Goal: Task Accomplishment & Management: Use online tool/utility

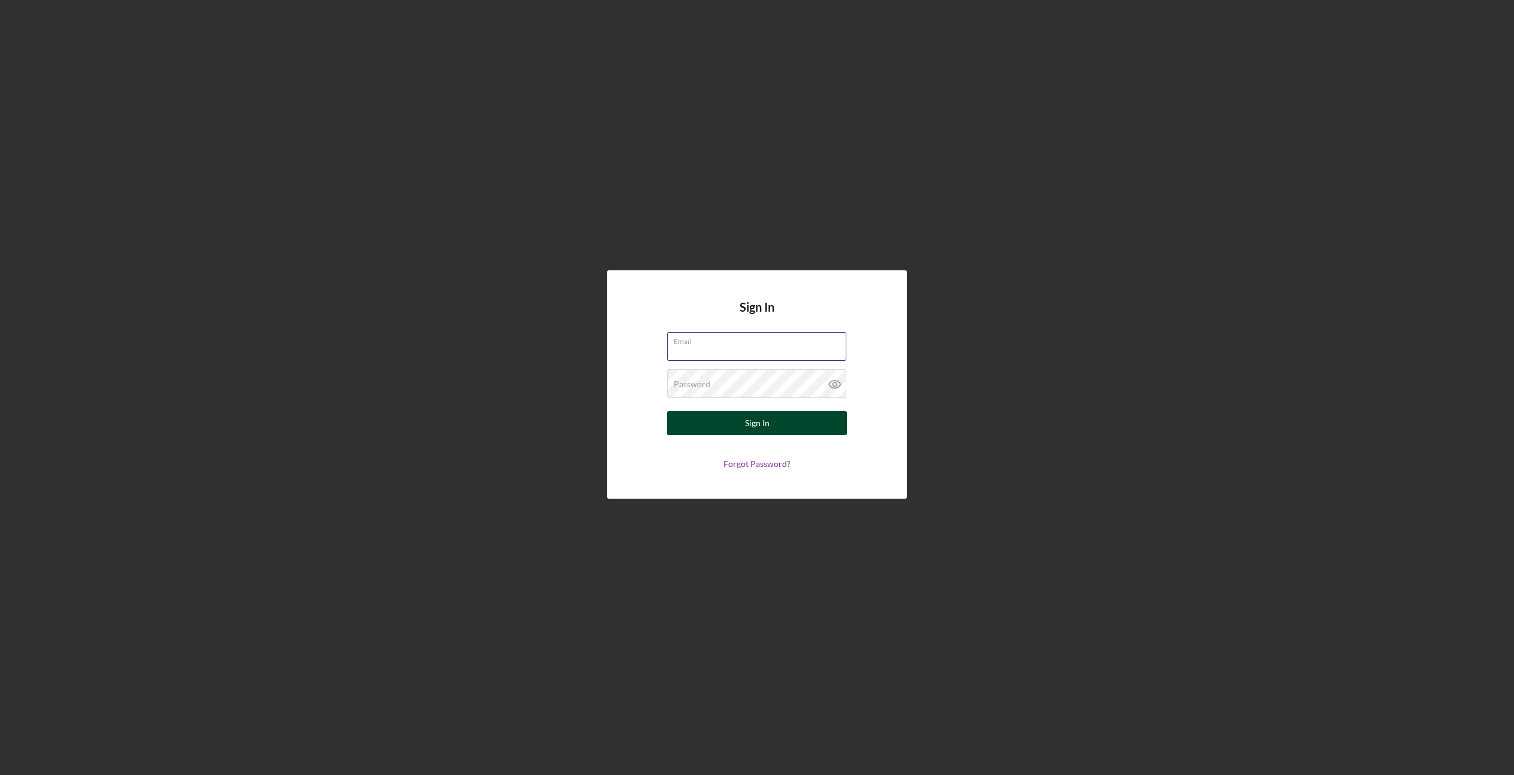
type input "[PERSON_NAME][EMAIL_ADDRESS][DOMAIN_NAME]"
click at [771, 420] on button "Sign In" at bounding box center [757, 423] width 180 height 24
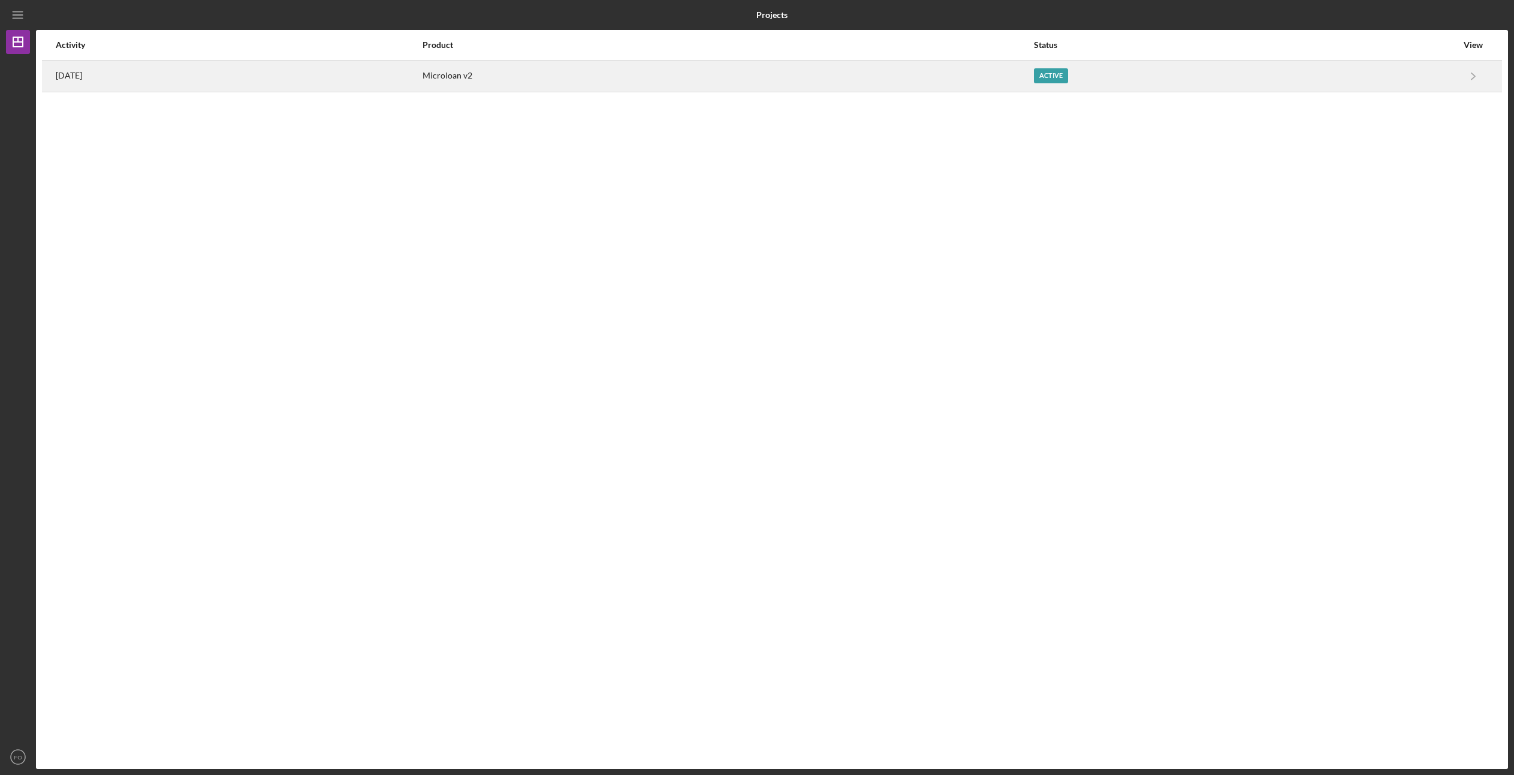
click at [82, 75] on time "[DATE]" at bounding box center [69, 76] width 26 height 10
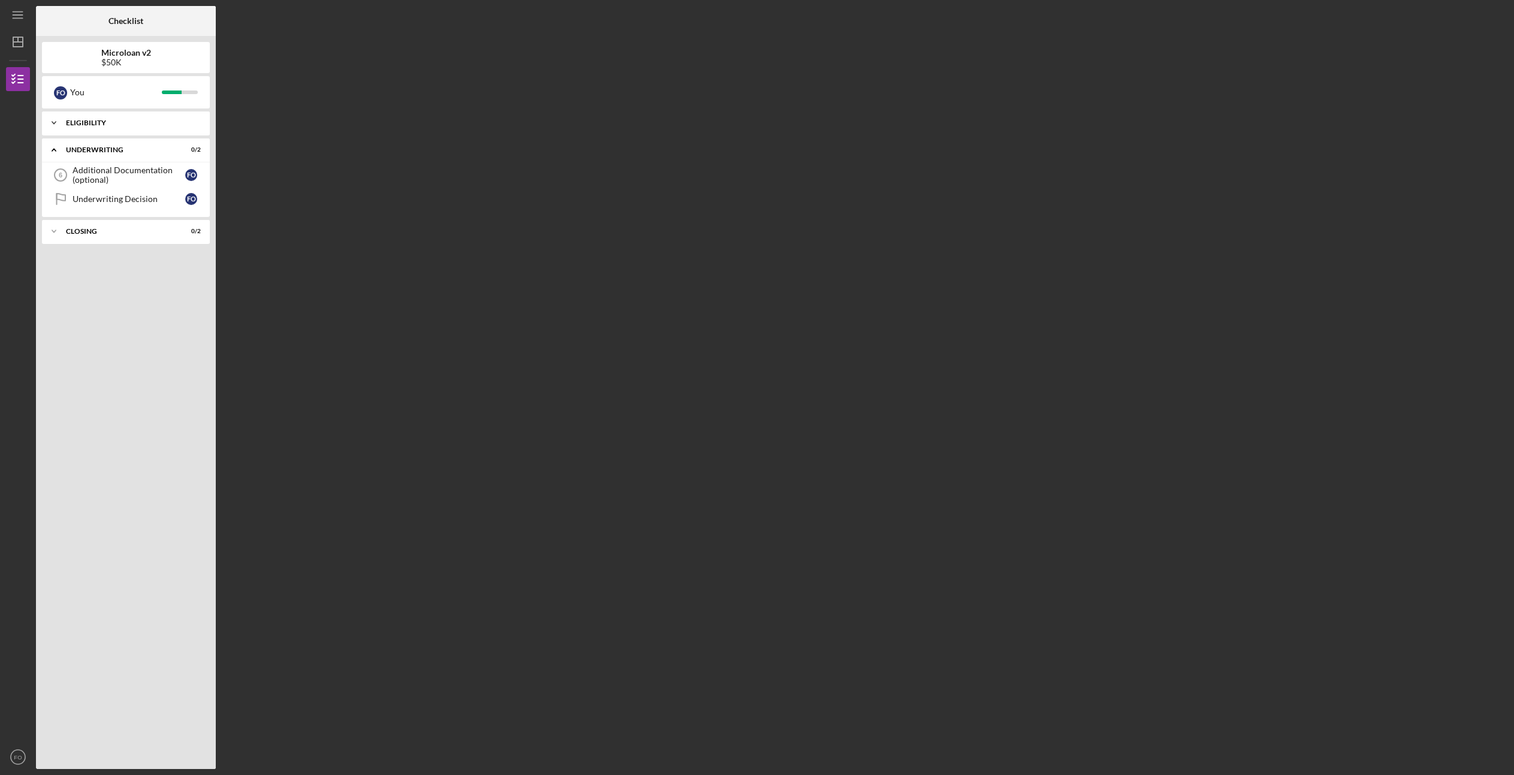
click at [56, 122] on icon "Icon/Expander" at bounding box center [54, 123] width 24 height 24
